Goal: Communication & Community: Ask a question

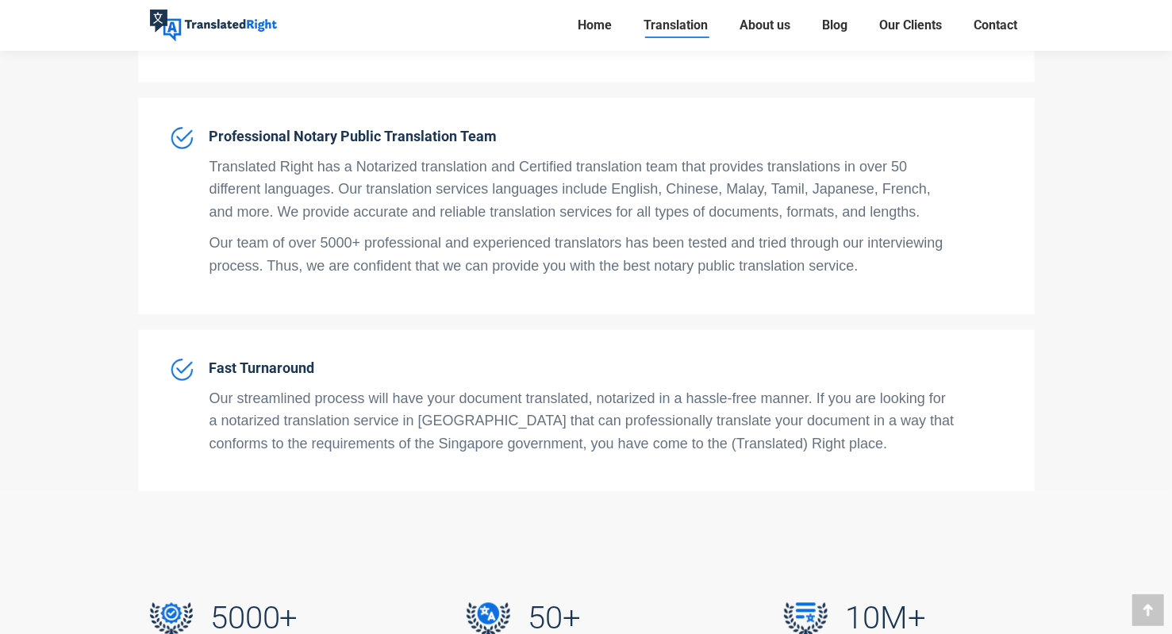
scroll to position [5476, 0]
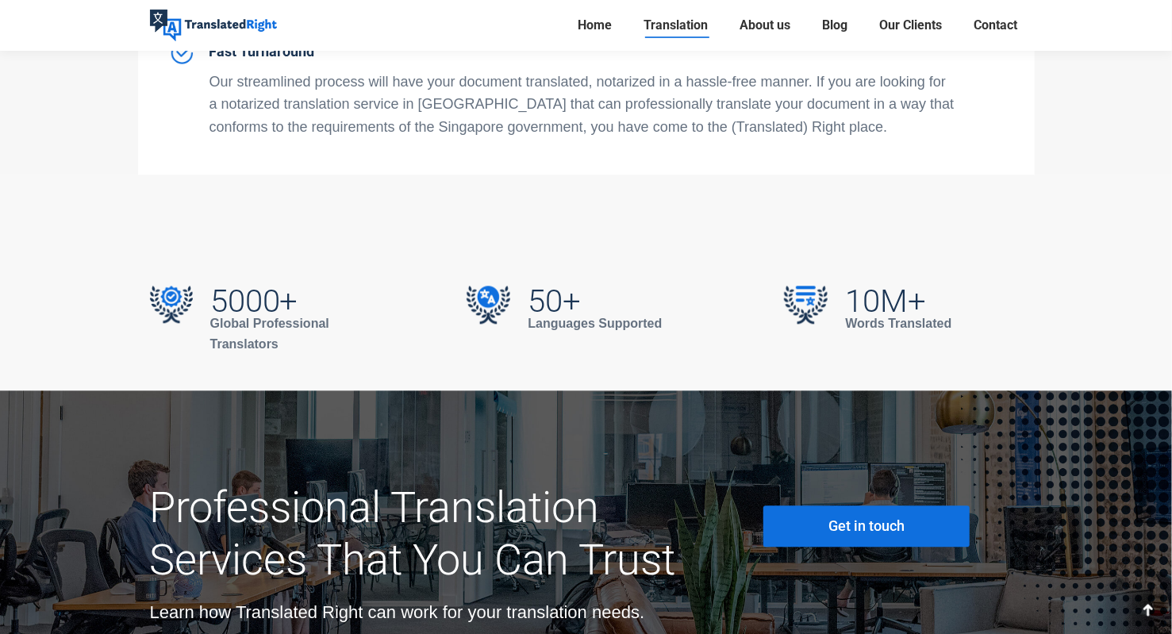
click at [836, 518] on span "Get in touch" at bounding box center [866, 526] width 76 height 16
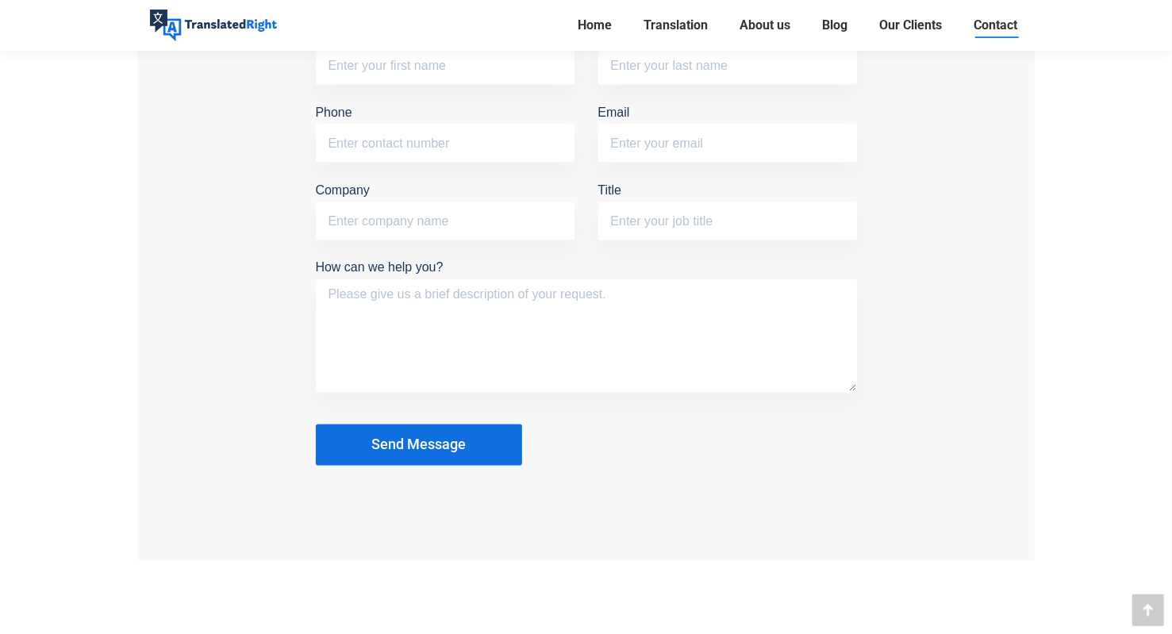
scroll to position [1508, 0]
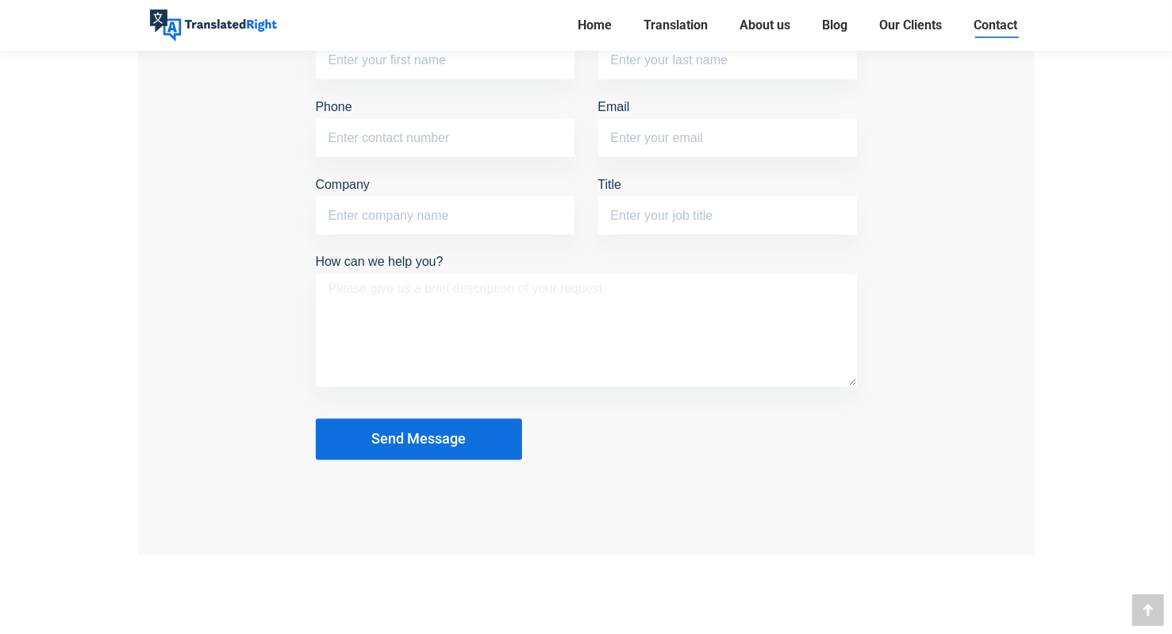
click at [420, 304] on textarea "How can we help you?" at bounding box center [586, 331] width 541 height 113
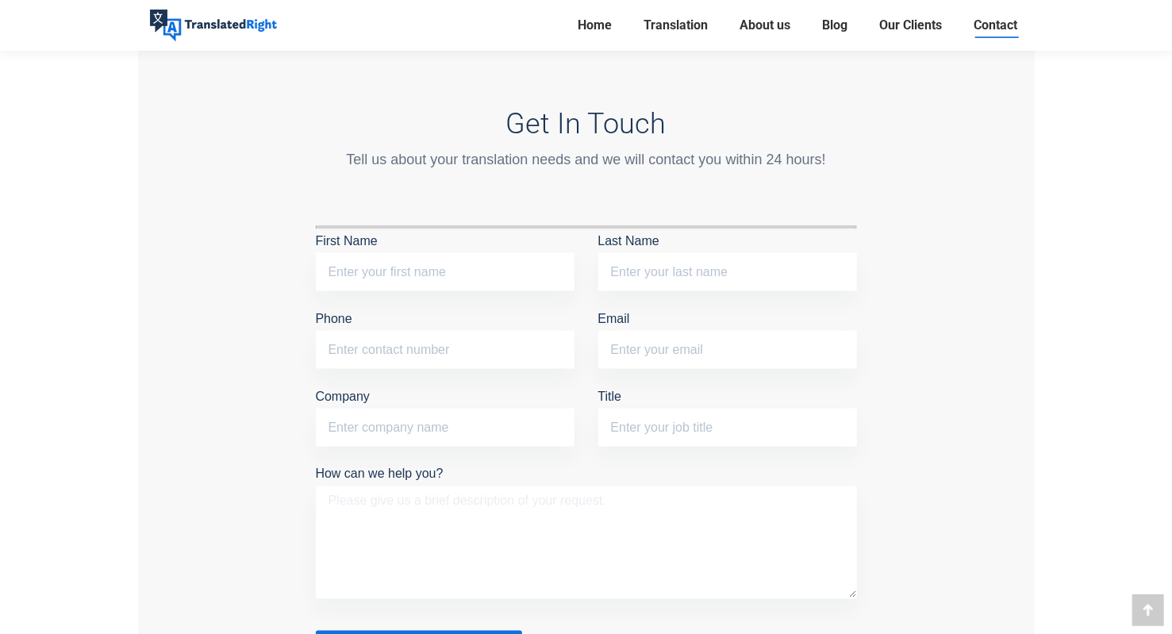
scroll to position [1270, 0]
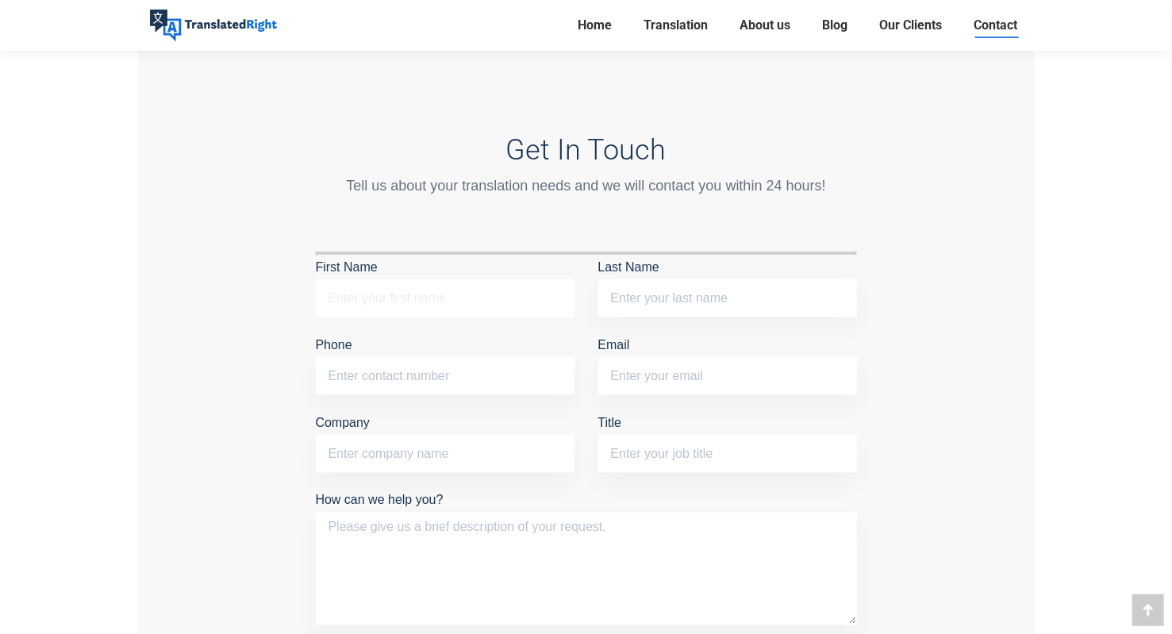
click at [387, 296] on input "First Name" at bounding box center [445, 298] width 259 height 38
type input "Guoqiang"
type input "Hu"
type input "19965336671"
type input "[EMAIL_ADDRESS][DOMAIN_NAME]"
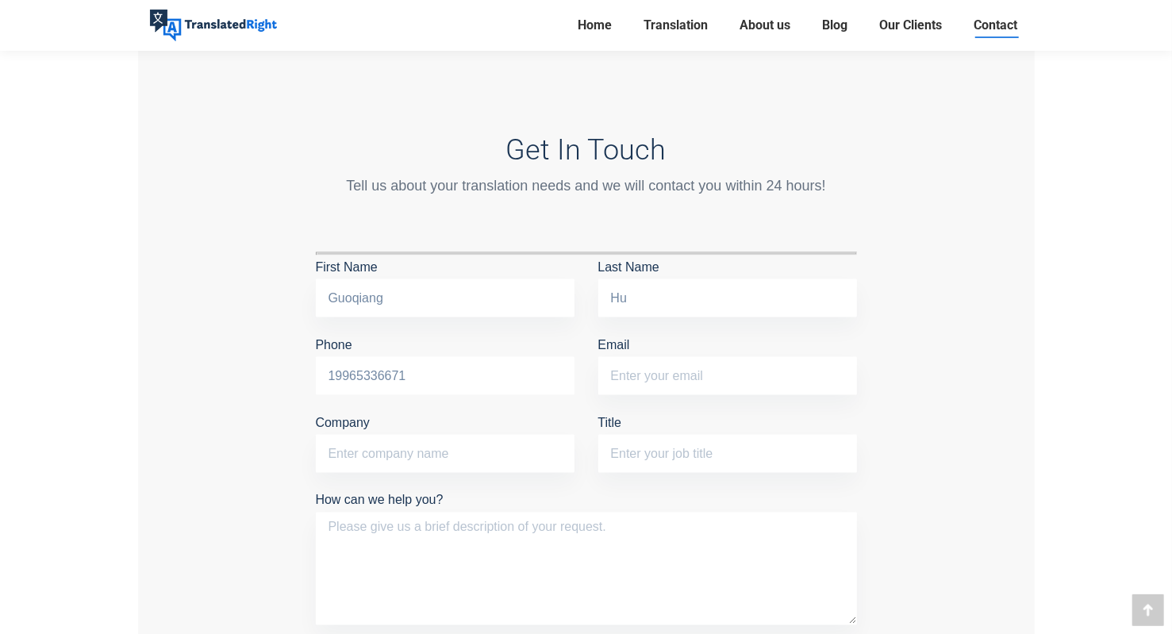
type input "[GEOGRAPHIC_DATA]"
drag, startPoint x: 777, startPoint y: 369, endPoint x: 577, endPoint y: 369, distance: 200.0
click at [577, 369] on div "First Name [PERSON_NAME] Last Name Hu Phone [PHONE_NUMBER] Email [EMAIL_ADDRESS…" at bounding box center [586, 372] width 565 height 233
type input "[EMAIL_ADDRESS][DOMAIN_NAME]"
type input "[GEOGRAPHIC_DATA]"
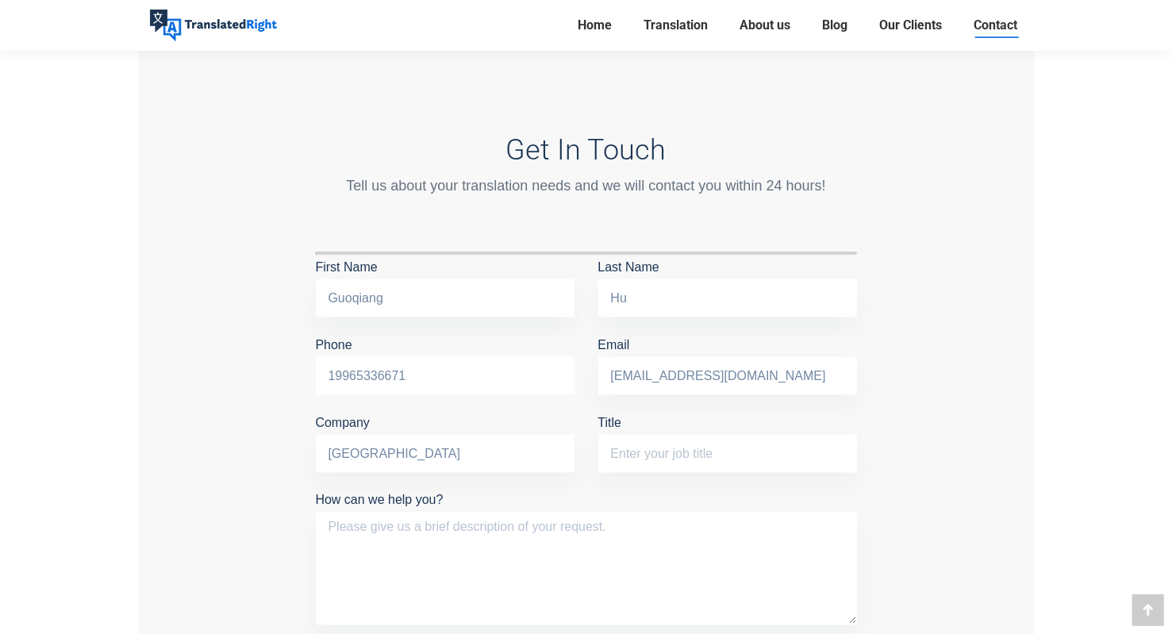
click at [521, 366] on input "19965336671" at bounding box center [445, 376] width 259 height 38
type input "1"
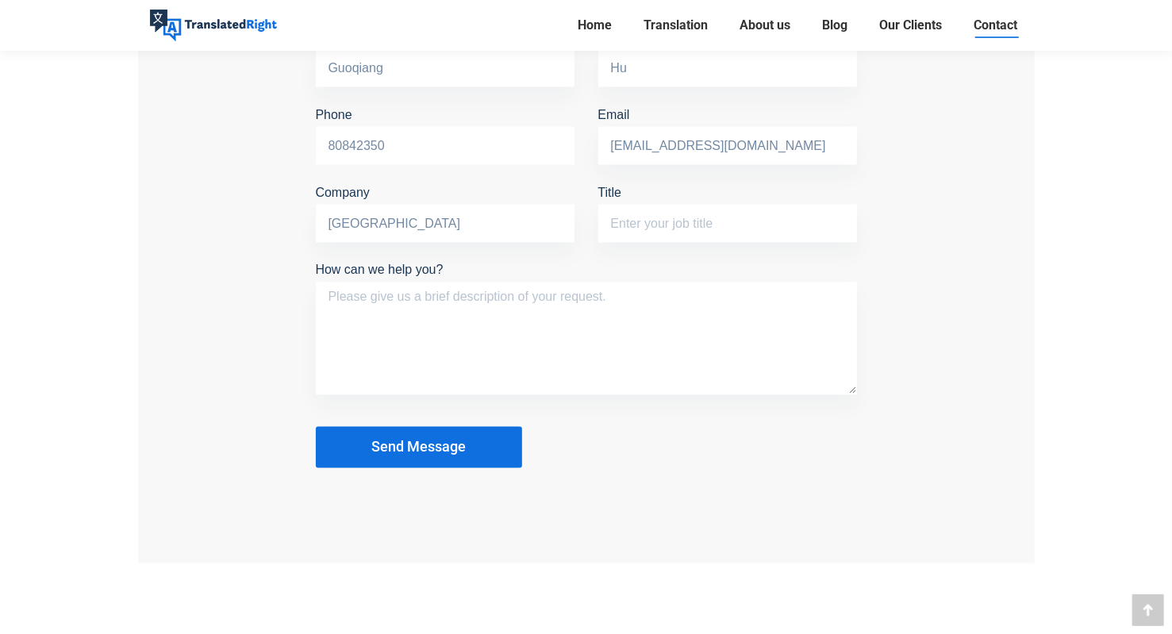
scroll to position [1508, 0]
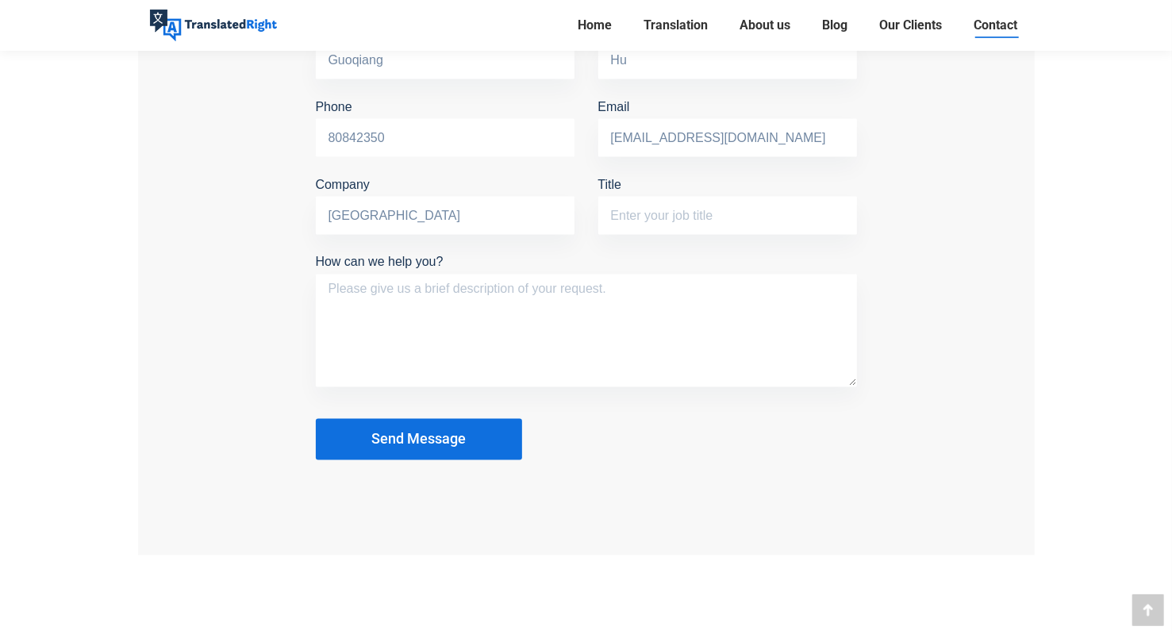
type input "80842350"
click at [469, 317] on textarea "How can we help you?" at bounding box center [586, 331] width 541 height 113
paste textarea "I am a graduate student from [GEOGRAPHIC_DATA] who has just enrolled at [GEOGRA…"
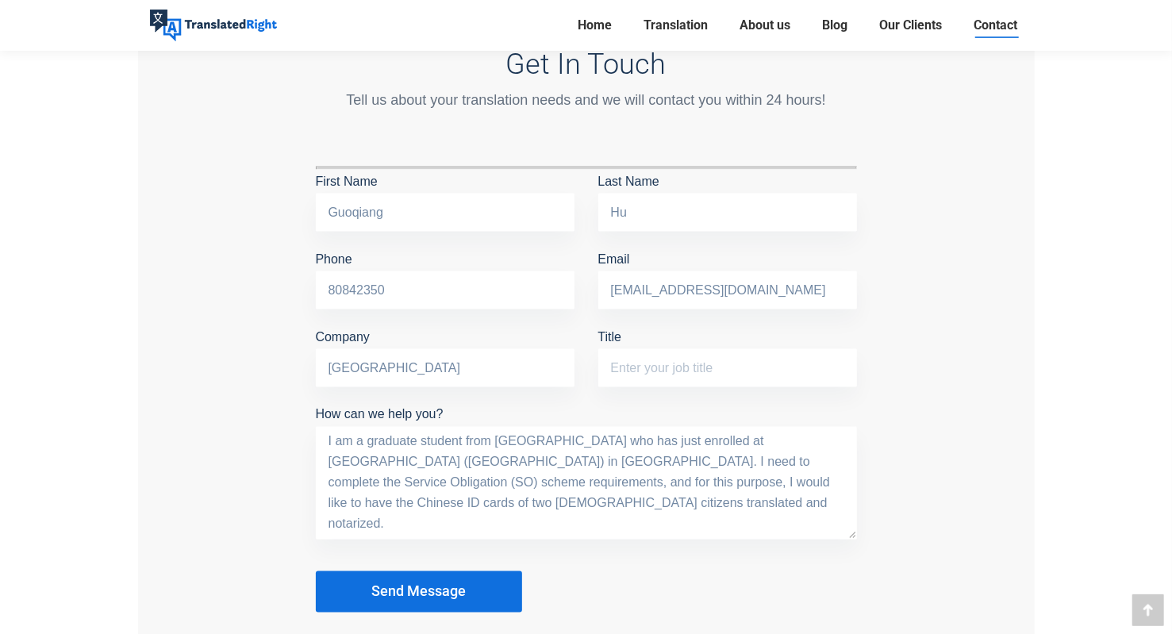
scroll to position [1349, 0]
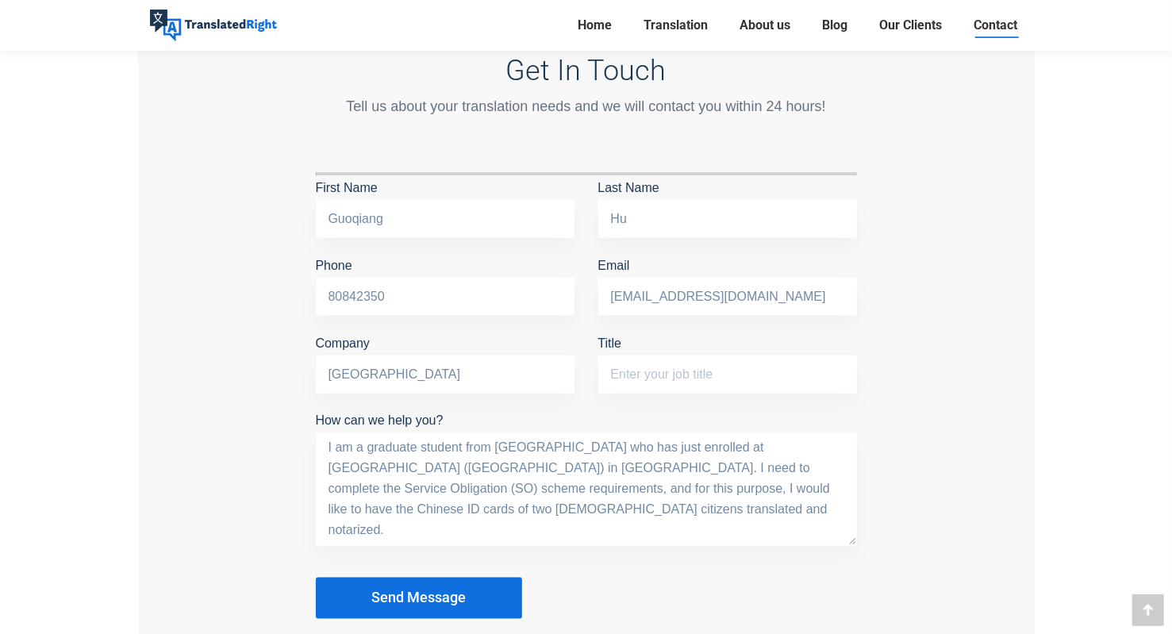
type textarea "I am a graduate student from [GEOGRAPHIC_DATA] who has just enrolled at [GEOGRA…"
click at [668, 371] on input "Title" at bounding box center [727, 375] width 259 height 38
type input "N"
type input "Graduate Student"
click at [427, 582] on button "Send Message" at bounding box center [419, 598] width 206 height 41
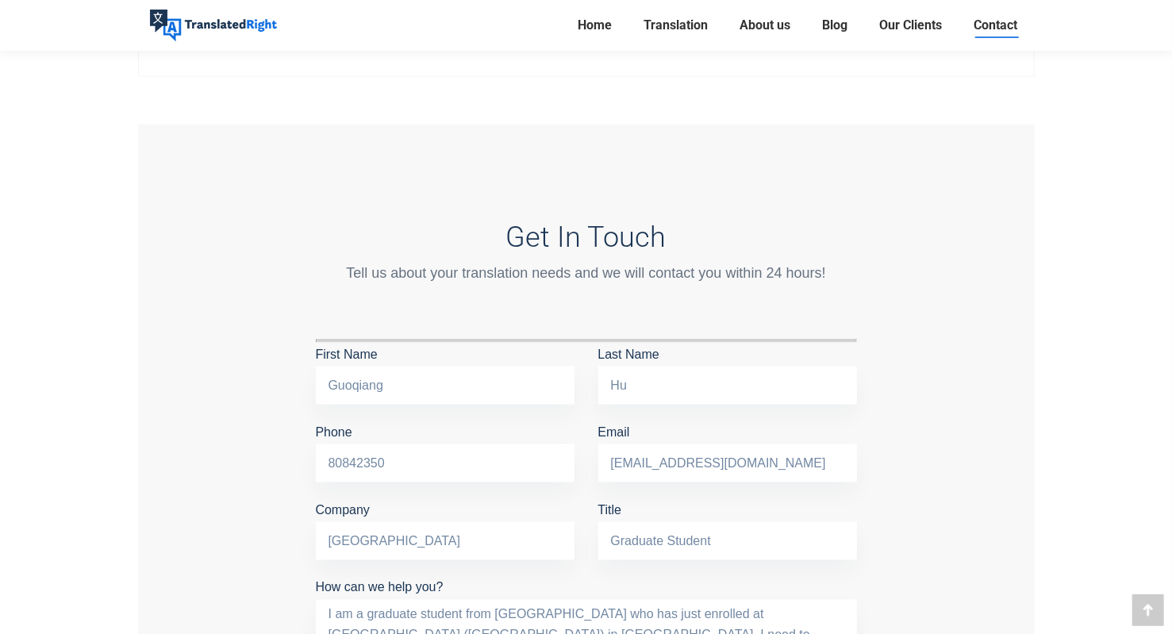
scroll to position [1032, 0]
